Goal: Transaction & Acquisition: Subscribe to service/newsletter

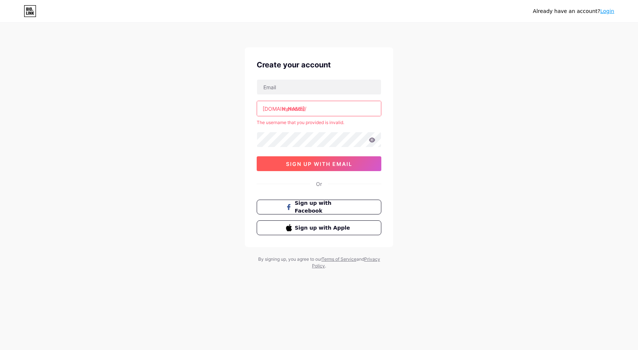
click at [327, 163] on span "sign up with email" at bounding box center [319, 164] width 66 height 6
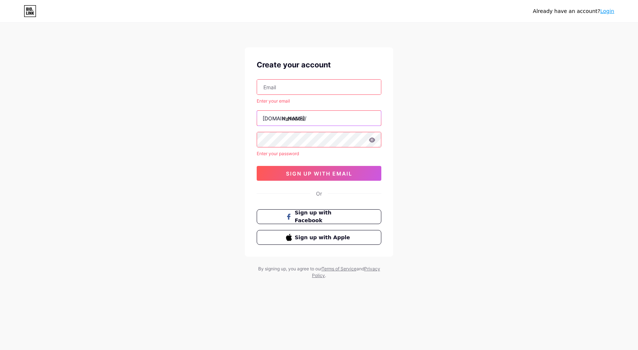
click at [316, 124] on input "metodos!" at bounding box center [319, 118] width 124 height 15
type input "metodos"
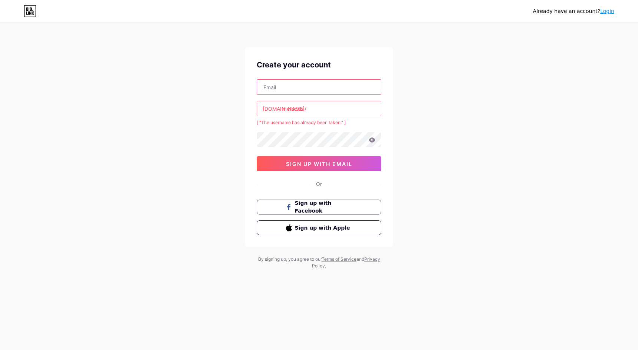
click at [302, 91] on input "text" at bounding box center [319, 87] width 124 height 15
type input "[EMAIL_ADDRESS][DOMAIN_NAME]"
click at [338, 102] on input "metodos" at bounding box center [319, 108] width 124 height 15
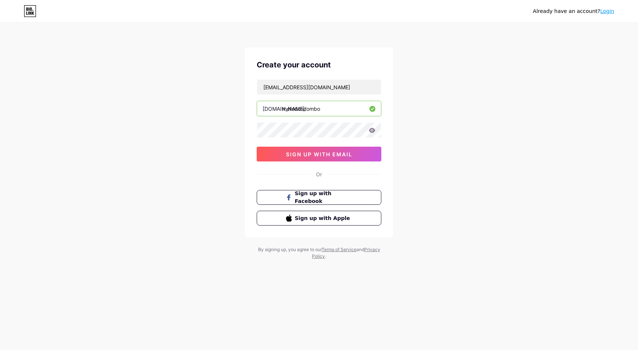
type input "metodoscombo"
drag, startPoint x: 511, startPoint y: 131, endPoint x: 478, endPoint y: 135, distance: 33.3
click at [502, 131] on div "Already have an account? Login Create your account [EMAIL_ADDRESS][DOMAIN_NAME]…" at bounding box center [319, 142] width 638 height 284
click at [371, 129] on icon at bounding box center [372, 130] width 6 height 5
drag, startPoint x: 339, startPoint y: 92, endPoint x: 94, endPoint y: 90, distance: 244.4
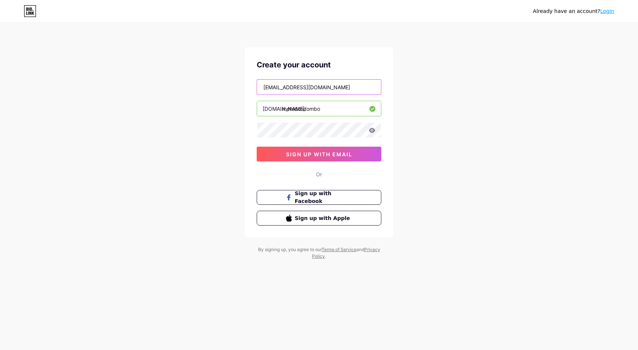
click at [94, 90] on div "Already have an account? Login Create your account [EMAIL_ADDRESS][DOMAIN_NAME]…" at bounding box center [319, 142] width 638 height 284
type input "[EMAIL_ADDRESS][DOMAIN_NAME]"
click at [370, 131] on icon at bounding box center [372, 130] width 6 height 5
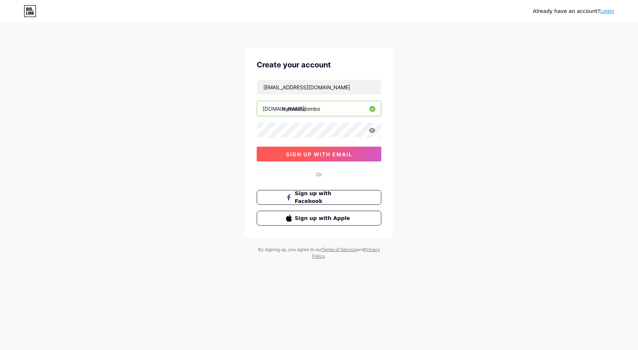
click at [327, 158] on button "sign up with email" at bounding box center [319, 154] width 125 height 15
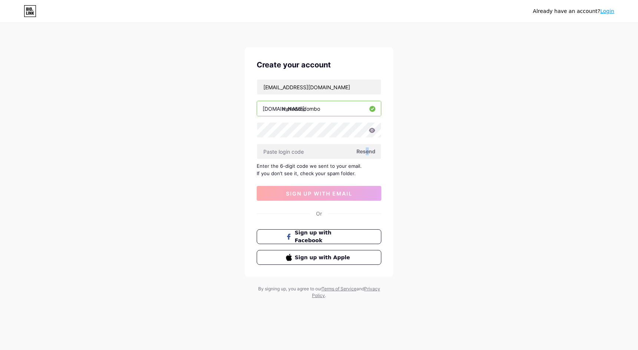
click at [366, 153] on span "Resend" at bounding box center [365, 152] width 19 height 8
drag, startPoint x: 362, startPoint y: 154, endPoint x: 353, endPoint y: 155, distance: 9.0
click at [353, 155] on div "Resend" at bounding box center [319, 152] width 125 height 16
click at [324, 155] on input "text" at bounding box center [319, 151] width 124 height 15
paste input "675313"
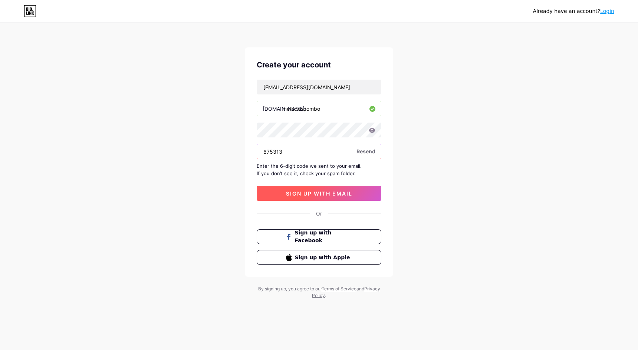
type input "675313"
click at [308, 193] on span "sign up with email" at bounding box center [319, 194] width 66 height 6
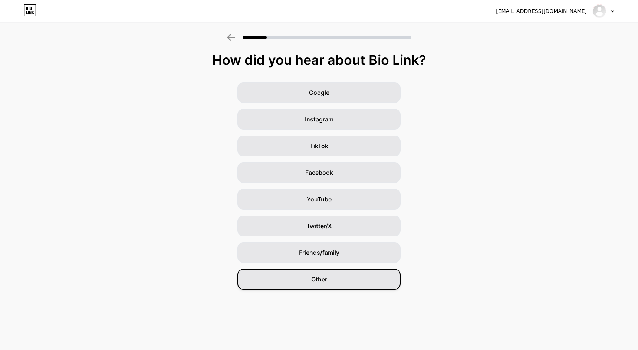
click at [321, 275] on span "Other" at bounding box center [319, 279] width 16 height 9
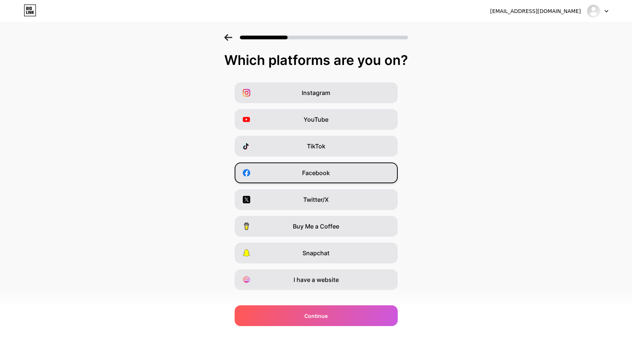
scroll to position [12, 0]
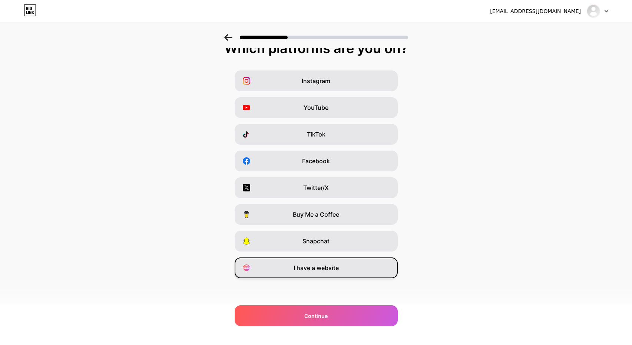
click at [329, 267] on span "I have a website" at bounding box center [316, 267] width 45 height 9
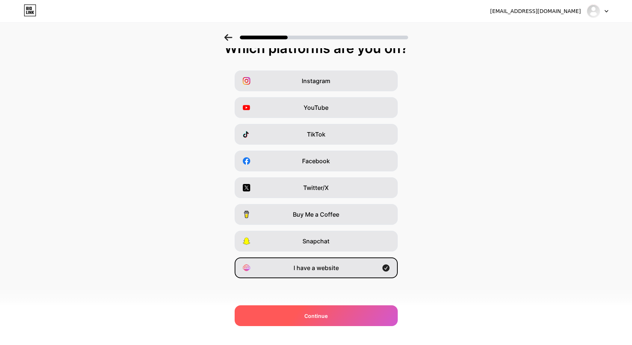
click at [343, 312] on div "Continue" at bounding box center [316, 315] width 163 height 21
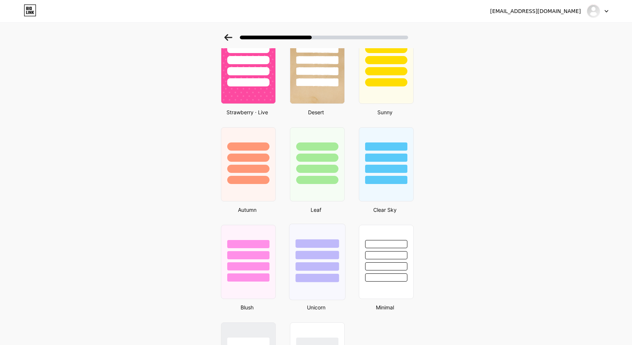
scroll to position [538, 0]
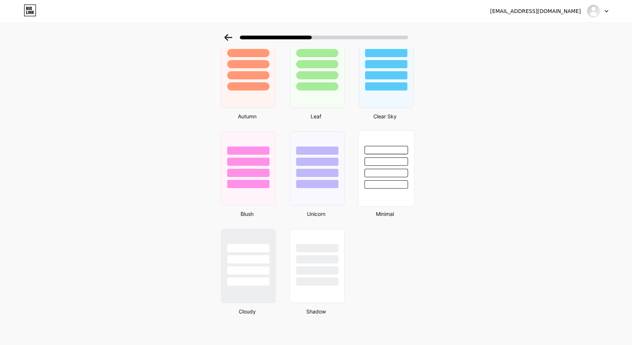
click at [366, 178] on div at bounding box center [386, 160] width 56 height 58
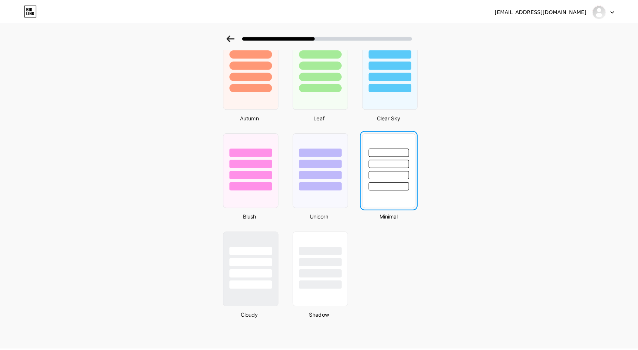
scroll to position [0, 0]
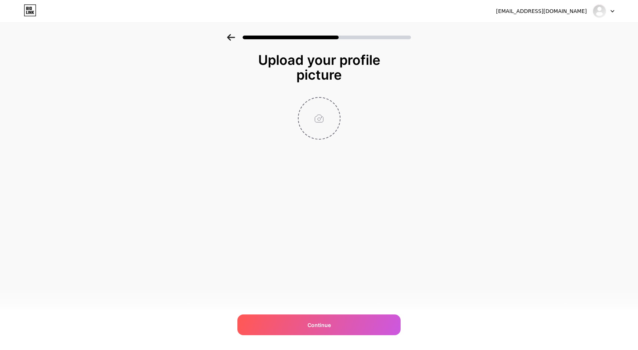
click at [329, 117] on input "file" at bounding box center [319, 118] width 41 height 41
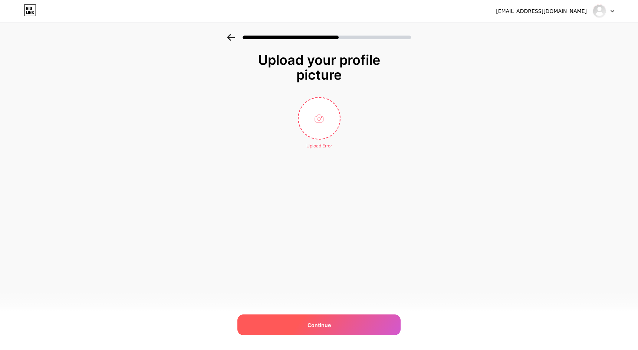
drag, startPoint x: 342, startPoint y: 301, endPoint x: 344, endPoint y: 317, distance: 15.7
click at [343, 307] on div "[EMAIL_ADDRESS][DOMAIN_NAME] Logout Link Copied Upload your profile picture Upl…" at bounding box center [319, 175] width 638 height 350
click at [344, 317] on div "Continue" at bounding box center [318, 325] width 163 height 21
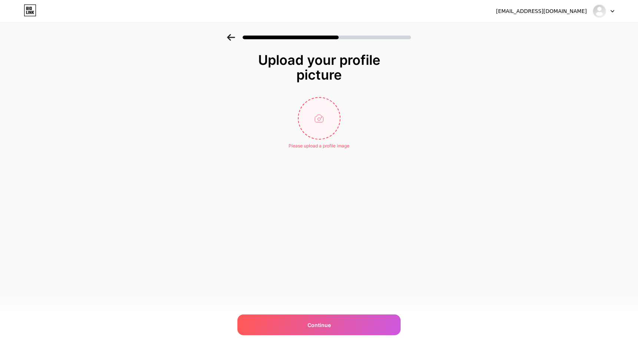
click at [315, 105] on input "file" at bounding box center [319, 118] width 41 height 41
type input "C:\fakepath\images.jpg"
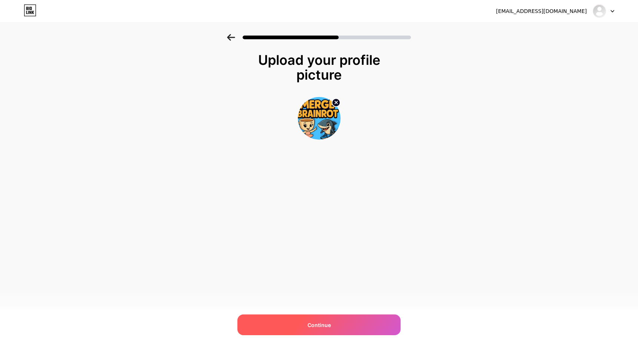
click at [356, 330] on div "Continue" at bounding box center [318, 325] width 163 height 21
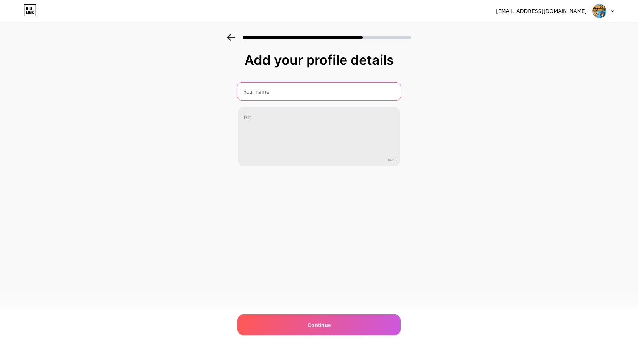
click at [374, 89] on input "text" at bounding box center [319, 92] width 164 height 18
type input "M"
type input "COMBO METODOS"
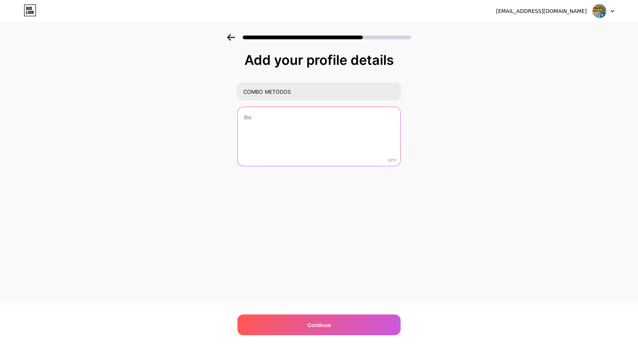
click at [381, 115] on textarea at bounding box center [319, 137] width 162 height 60
type textarea "MELHORES METODOS DO ROUBE UM BRAINROT"
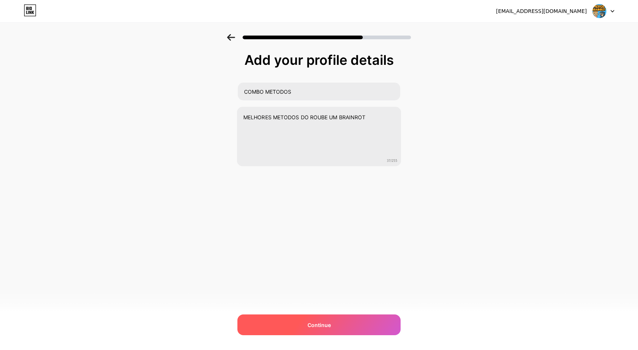
drag, startPoint x: 340, startPoint y: 344, endPoint x: 340, endPoint y: 323, distance: 21.1
click at [338, 342] on div "[EMAIL_ADDRESS][DOMAIN_NAME] Logout Link Copied Add your profile details COMBO …" at bounding box center [319, 175] width 638 height 350
click at [340, 323] on div "Continue" at bounding box center [318, 325] width 163 height 21
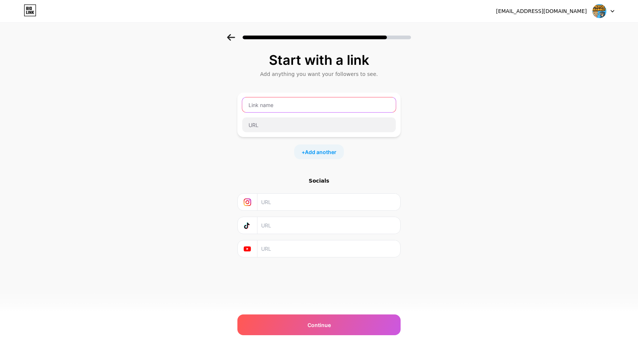
click at [315, 103] on input "text" at bounding box center [319, 105] width 154 height 15
type input "m"
type input "MÉTODO [PERSON_NAME](MAIS FAMOSO)"
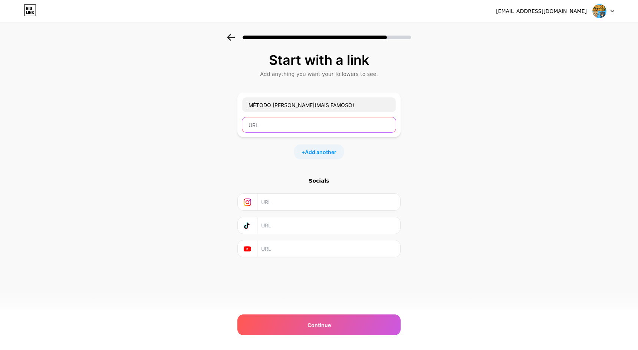
click at [338, 125] on input "text" at bounding box center [319, 125] width 154 height 15
paste input "[URL][DOMAIN_NAME]"
type input "[URL][DOMAIN_NAME]"
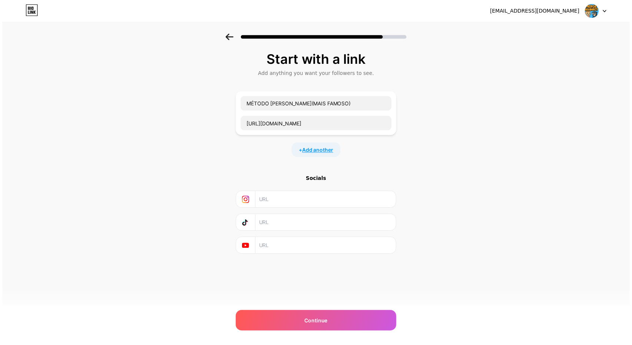
scroll to position [0, 0]
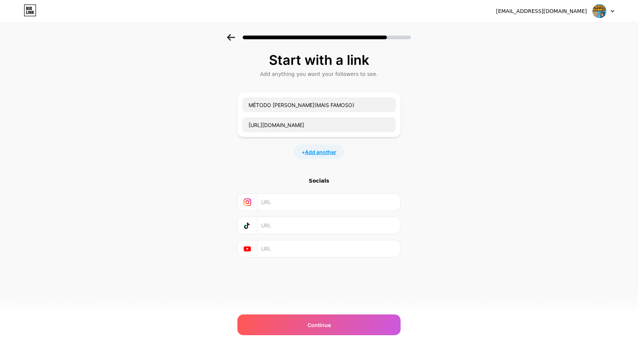
click at [324, 154] on span "Add another" at bounding box center [321, 152] width 32 height 8
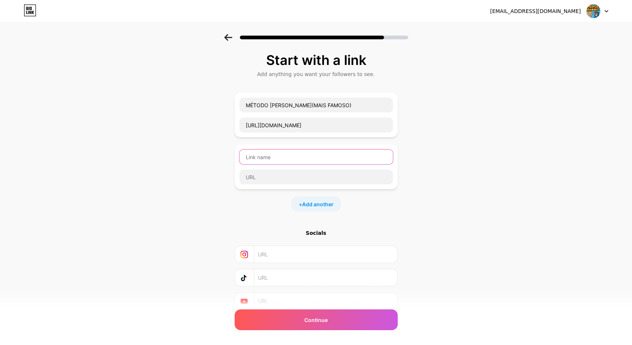
click at [324, 154] on input "text" at bounding box center [317, 156] width 154 height 15
type input "m"
type input "MÉTODO COFZIN(UM DOS MELHORES)"
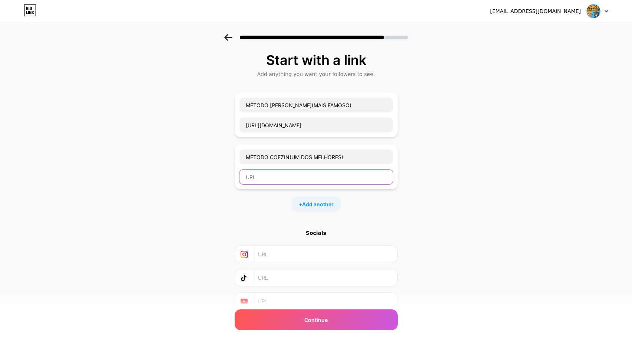
click at [342, 174] on input "text" at bounding box center [317, 176] width 154 height 15
paste input "[URL][DOMAIN_NAME]"
type input "[URL][DOMAIN_NAME]"
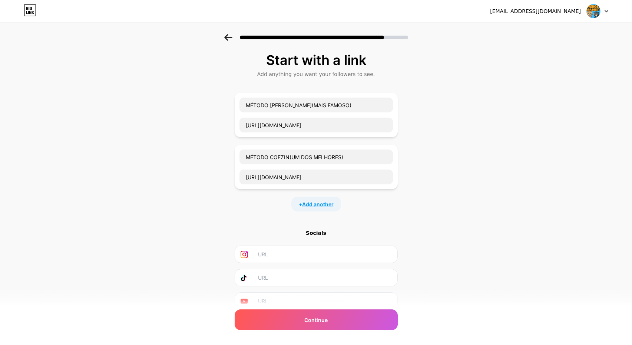
click at [321, 205] on span "Add another" at bounding box center [318, 204] width 32 height 8
click at [322, 204] on input "text" at bounding box center [317, 208] width 154 height 15
type input "MÉTODO GRINGO(MAIS FRACO)"
click at [404, 258] on div "Start with a link Add anything you want your followers to see. MÉTODO MOREIRA(M…" at bounding box center [316, 216] width 632 height 365
click at [336, 230] on input "text" at bounding box center [317, 228] width 154 height 15
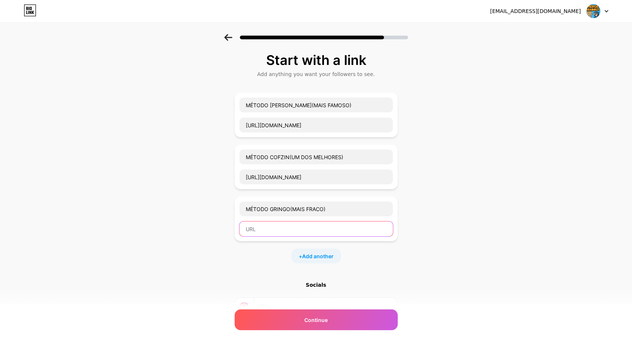
paste input "[URL][DOMAIN_NAME]"
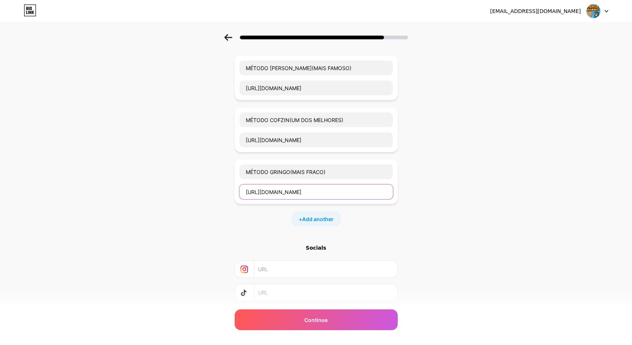
scroll to position [83, 0]
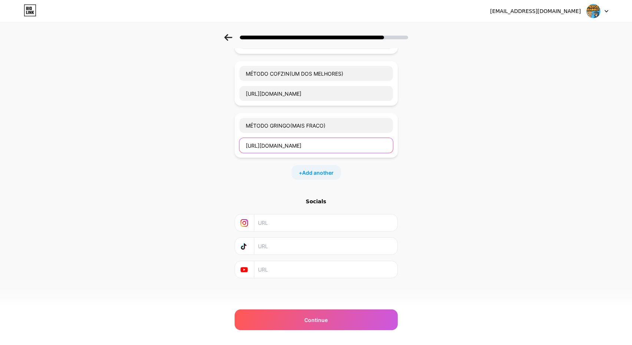
type input "[URL][DOMAIN_NAME]"
click at [311, 221] on input "text" at bounding box center [325, 222] width 135 height 17
paste input "[URL][DOMAIN_NAME]"
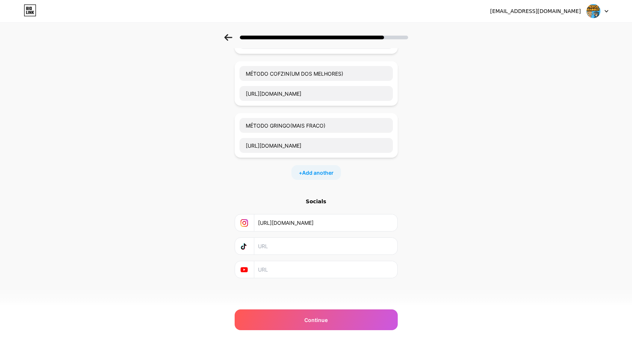
type input "[URL][DOMAIN_NAME]"
click at [306, 244] on input "text" at bounding box center [325, 246] width 135 height 17
paste input "[URL][DOMAIN_NAME]"
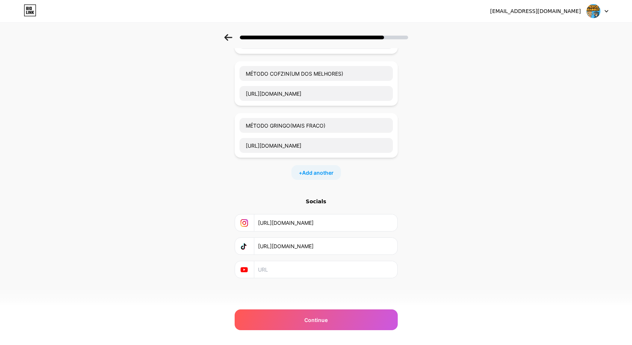
type input "[URL][DOMAIN_NAME]"
click at [305, 264] on input "text" at bounding box center [325, 269] width 135 height 17
paste input "[URL][DOMAIN_NAME]"
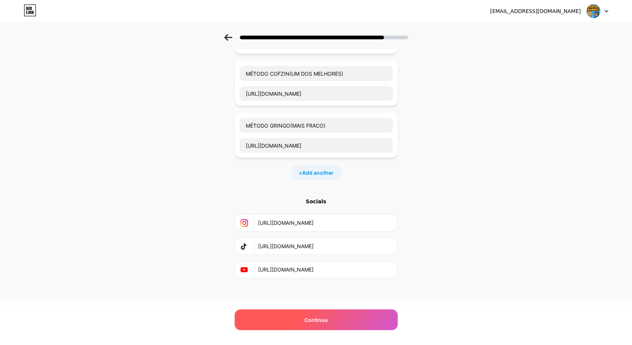
scroll to position [0, 88]
type input "[URL][DOMAIN_NAME]"
click at [342, 325] on div "Continue" at bounding box center [316, 319] width 163 height 21
click at [323, 317] on span "Continue" at bounding box center [315, 320] width 23 height 8
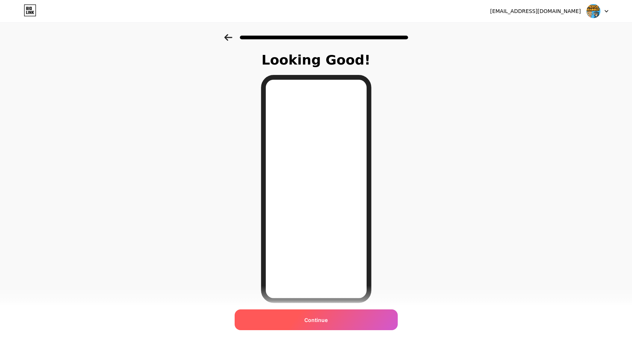
click at [323, 320] on span "Continue" at bounding box center [315, 320] width 23 height 8
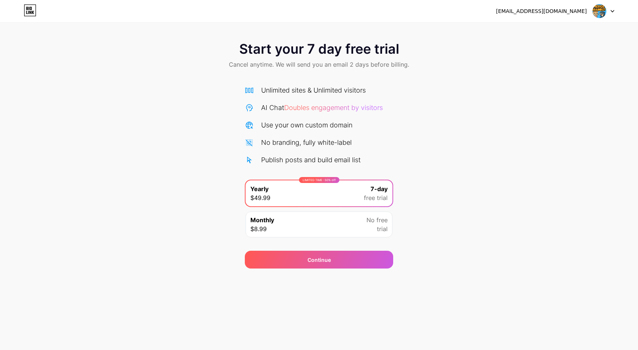
click at [318, 233] on div "Monthly $8.99 No free trial" at bounding box center [318, 225] width 147 height 26
click at [351, 195] on div "LIMITED TIME : 50% off Yearly $49.99 7-day free trial" at bounding box center [318, 194] width 147 height 26
click at [354, 249] on div "Continue" at bounding box center [319, 255] width 148 height 27
click at [359, 255] on div "Continue" at bounding box center [319, 260] width 148 height 18
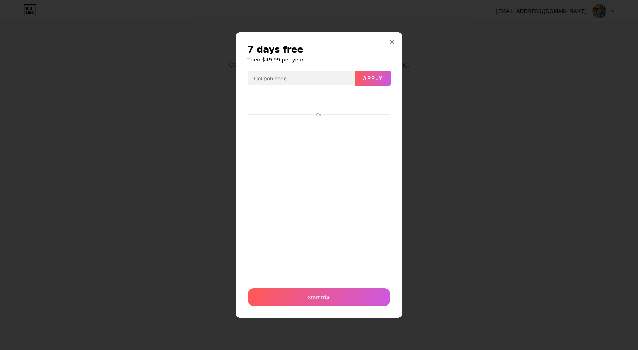
click at [391, 55] on div "7 days free Then $49.99 per year Apply Or Start trial" at bounding box center [318, 175] width 167 height 287
click at [386, 43] on div at bounding box center [391, 42] width 13 height 13
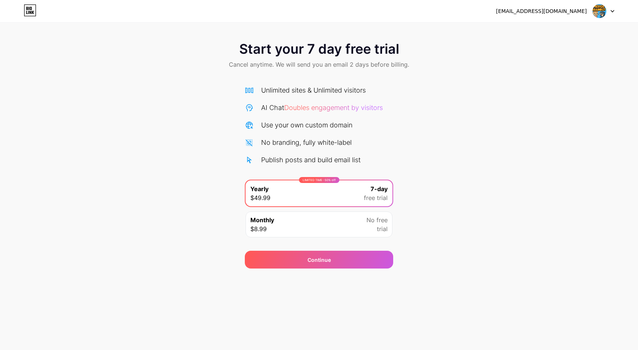
click at [599, 9] on img at bounding box center [599, 11] width 14 height 14
drag, startPoint x: 576, startPoint y: 29, endPoint x: 104, endPoint y: 0, distance: 472.6
click at [181, 26] on div "[EMAIL_ADDRESS][DOMAIN_NAME] Logout Link Copied Start your 7 day free trial Can…" at bounding box center [319, 134] width 638 height 269
click at [382, 132] on div "Unlimited sites & Unlimited visitors AI Chat Doubles engagement by visitors Use…" at bounding box center [319, 125] width 148 height 80
